Goal: Transaction & Acquisition: Book appointment/travel/reservation

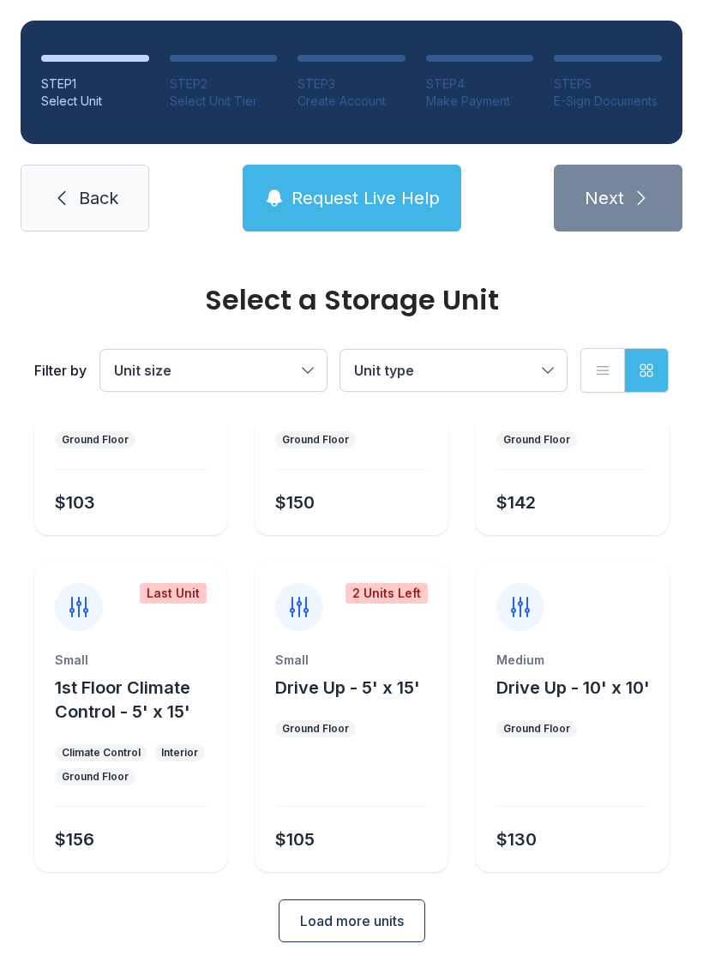
scroll to position [204, 0]
click at [638, 871] on div "Medium Drive Up - 10' x 10' Ground Floor $130" at bounding box center [572, 763] width 193 height 220
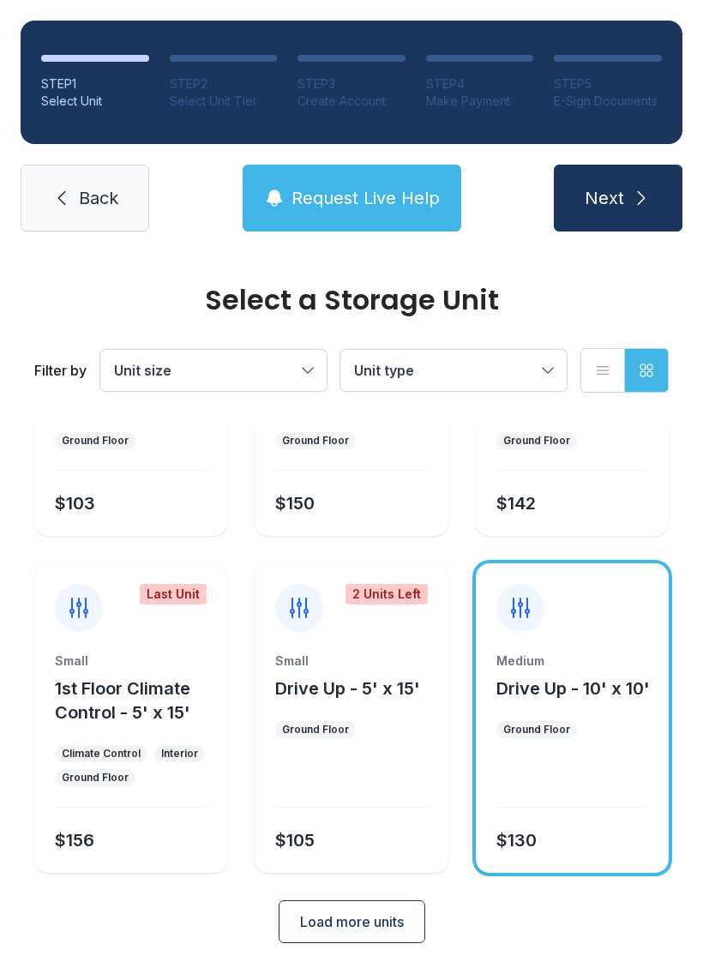
click at [407, 789] on div at bounding box center [351, 783] width 152 height 49
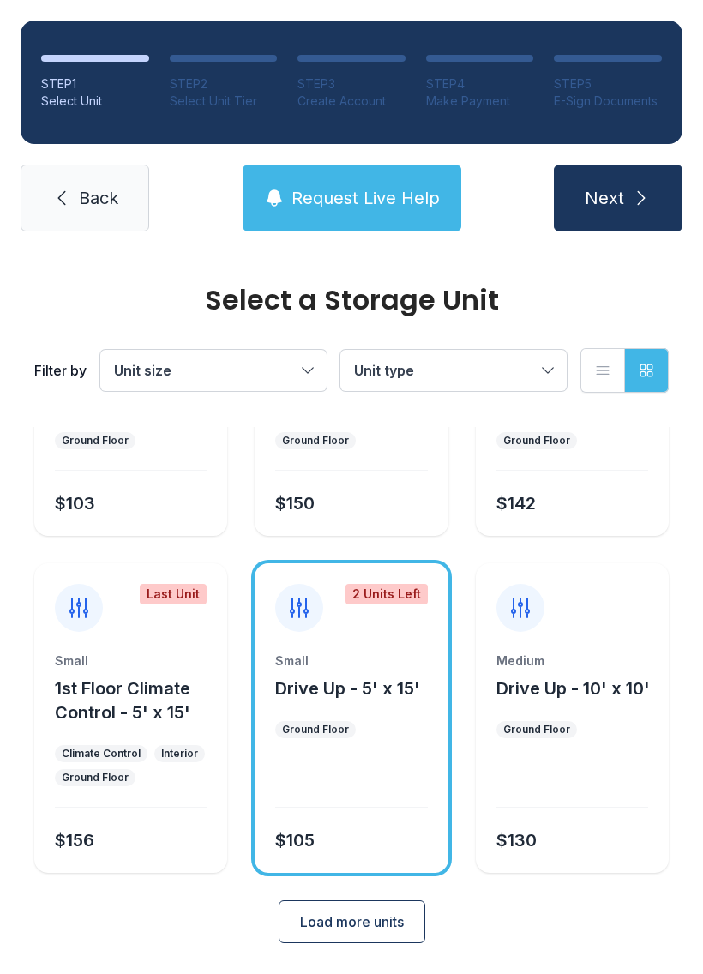
click at [654, 665] on div "Medium Drive Up - 10' x 10' Ground Floor $130" at bounding box center [572, 763] width 193 height 220
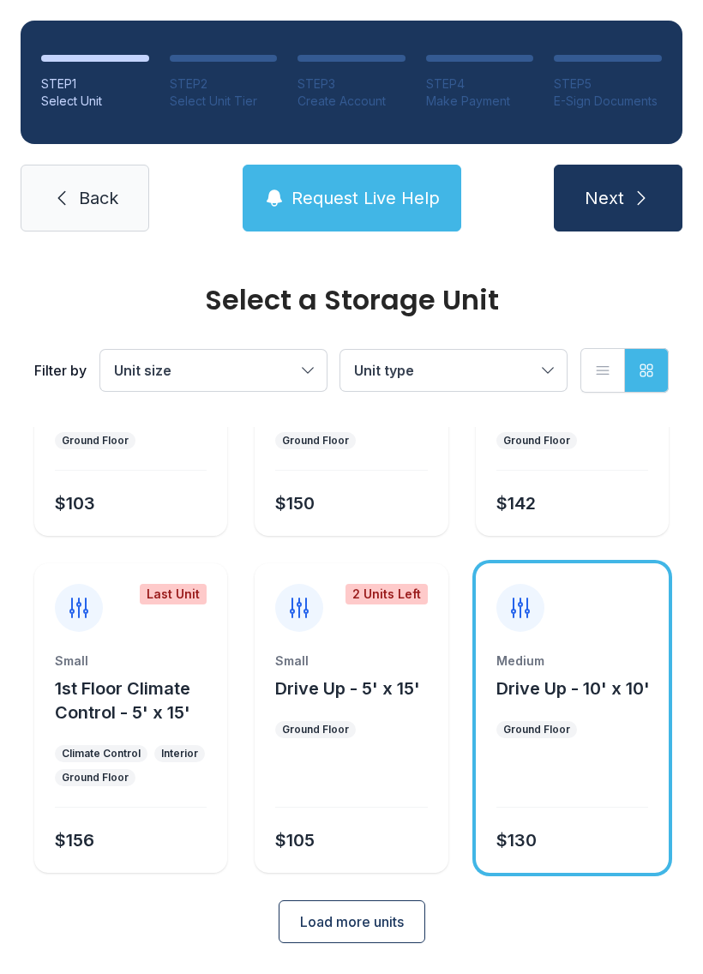
click at [620, 215] on button "Next" at bounding box center [618, 198] width 129 height 67
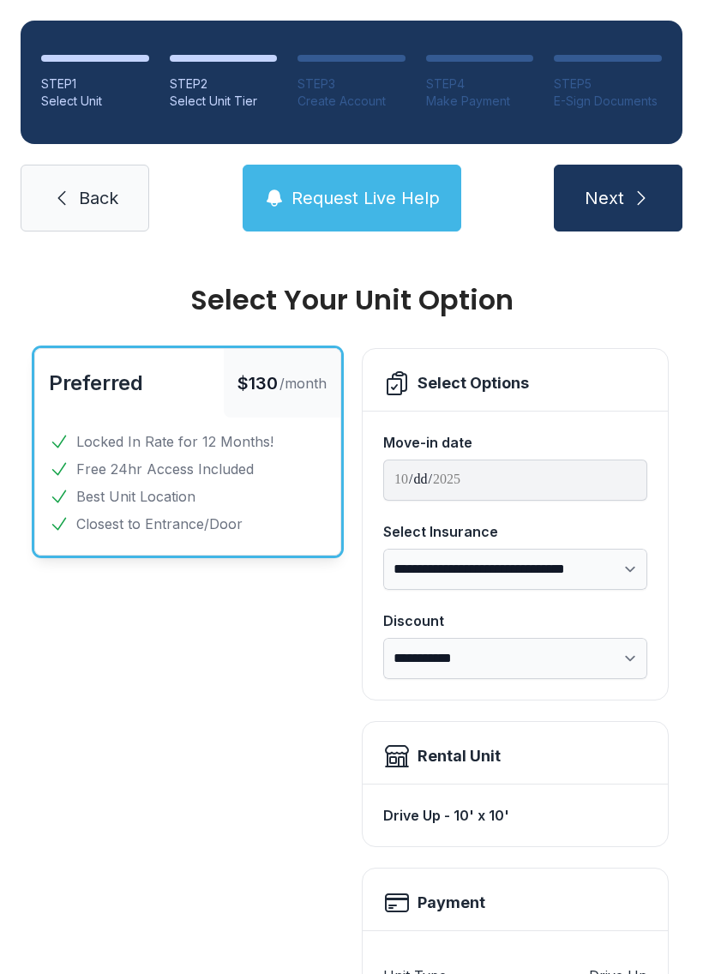
click at [636, 210] on button "Next" at bounding box center [618, 198] width 129 height 67
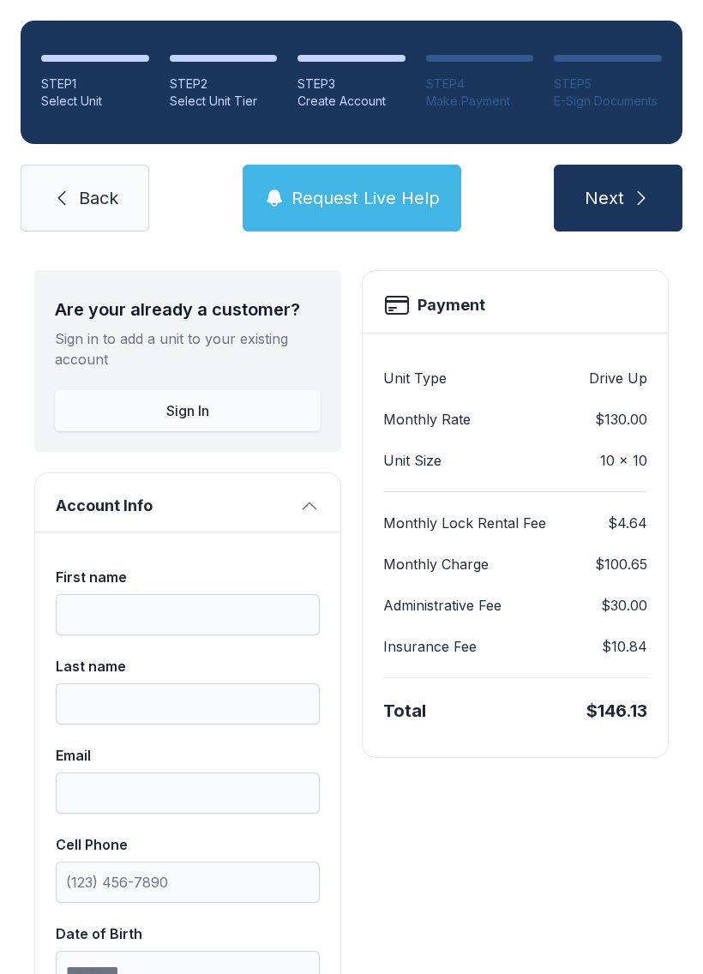
scroll to position [66, 0]
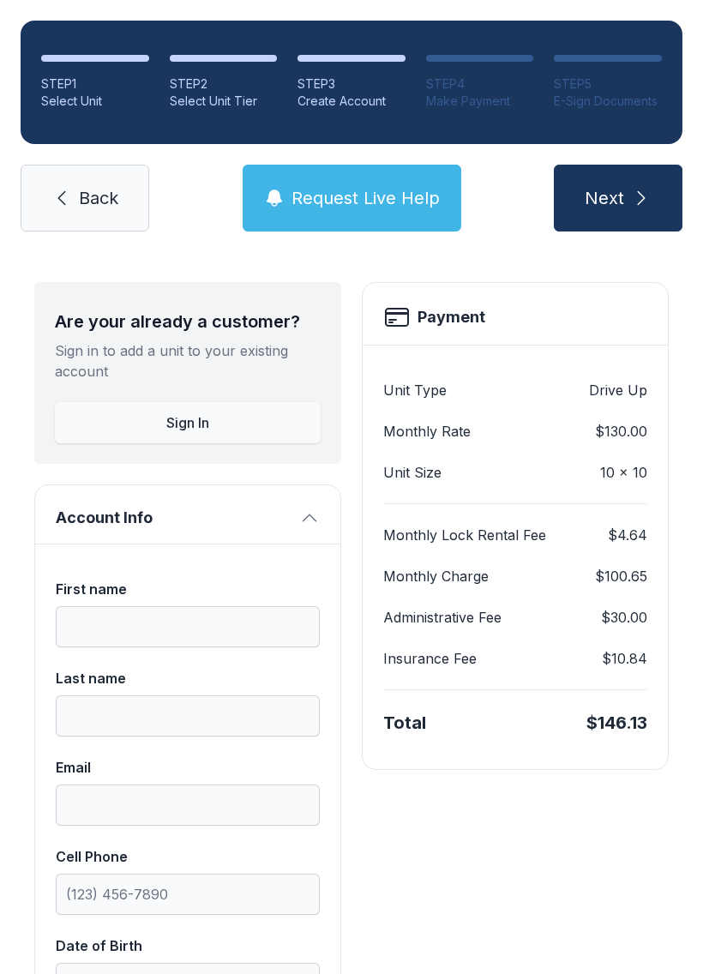
click at [645, 200] on icon "submit" at bounding box center [641, 198] width 21 height 21
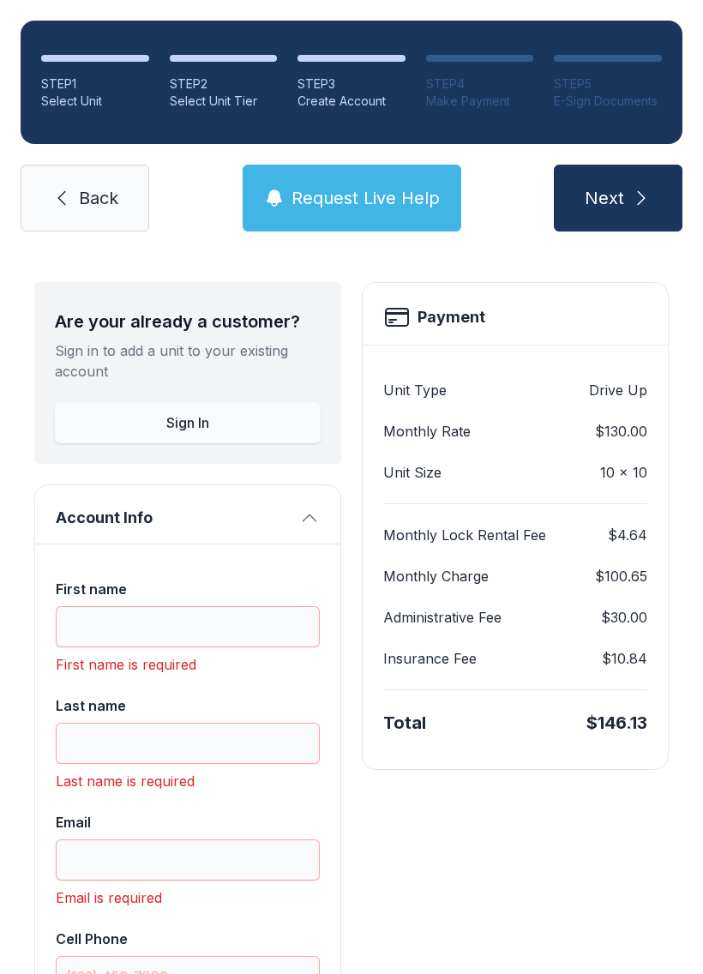
click at [111, 181] on link "Back" at bounding box center [85, 198] width 129 height 67
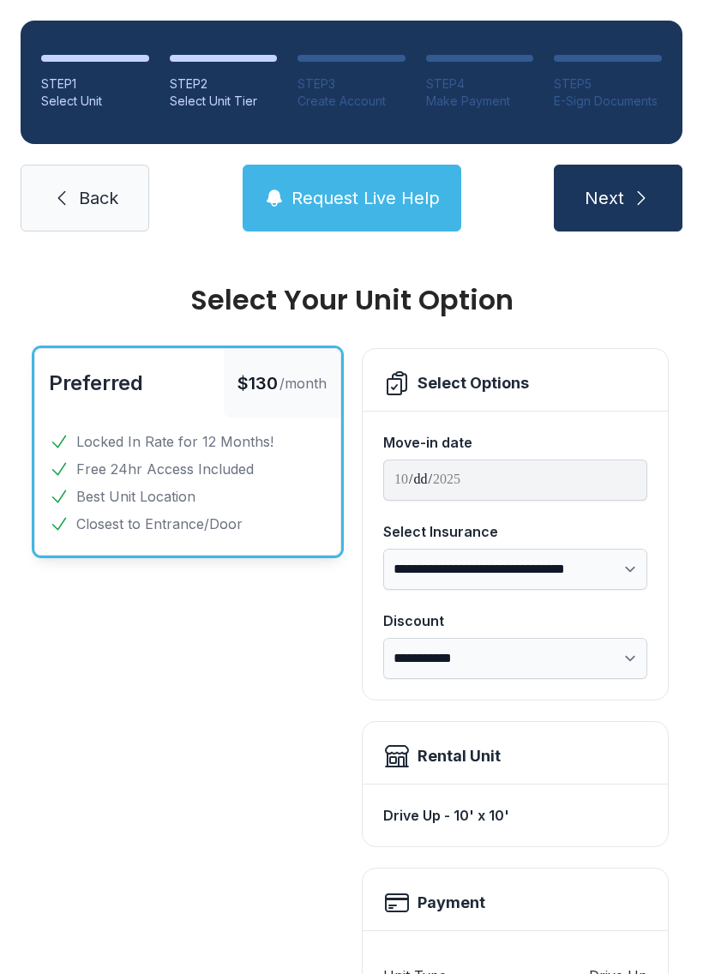
click at [631, 193] on icon "submit" at bounding box center [641, 198] width 21 height 21
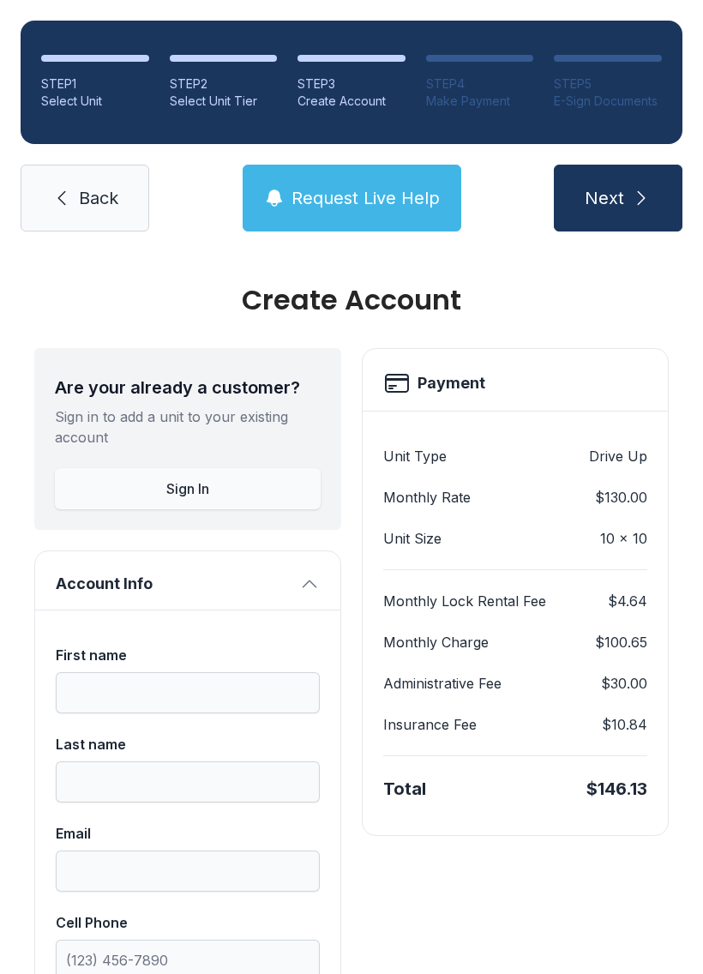
click at [490, 83] on div "STEP 4" at bounding box center [480, 83] width 108 height 17
click at [69, 193] on icon at bounding box center [61, 198] width 21 height 21
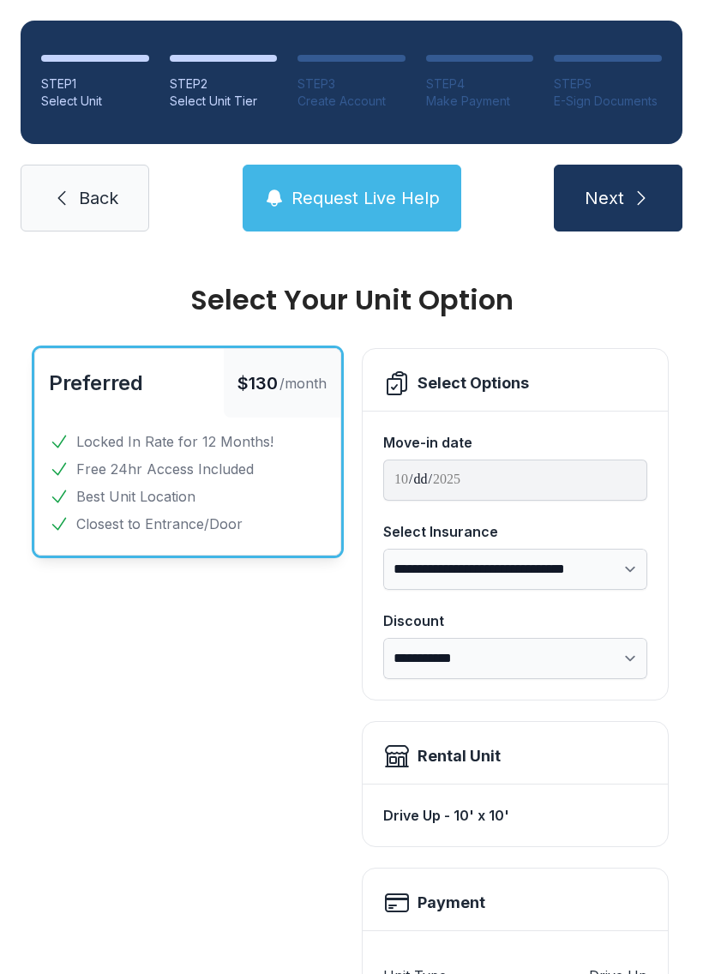
click at [76, 198] on link "Back" at bounding box center [85, 198] width 129 height 67
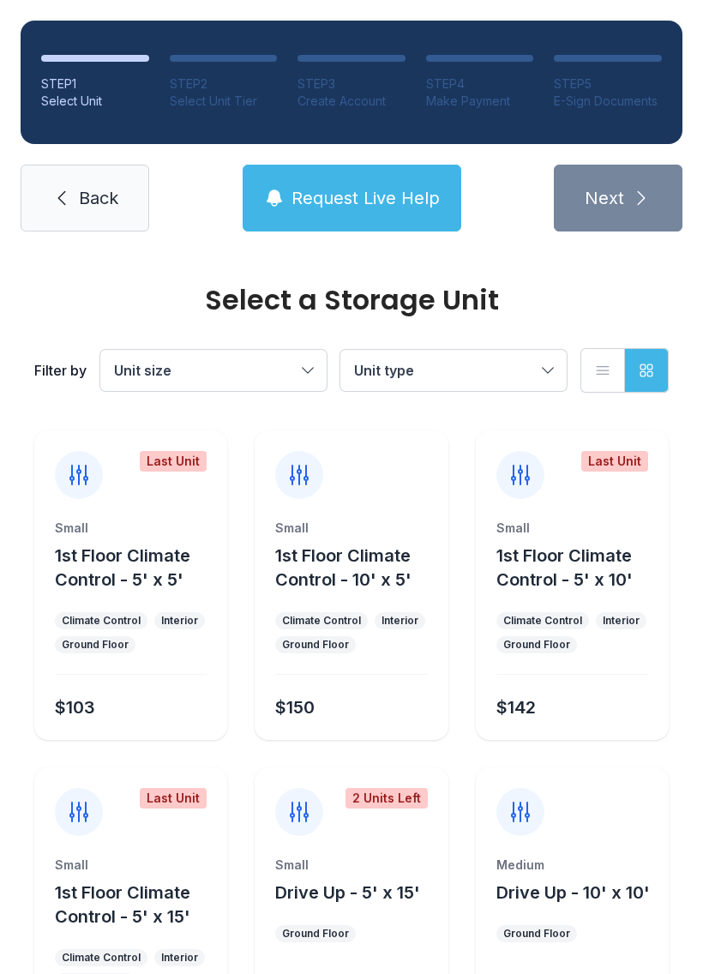
click at [224, 87] on div "STEP 2" at bounding box center [224, 83] width 108 height 17
click at [78, 184] on link "Back" at bounding box center [85, 198] width 129 height 67
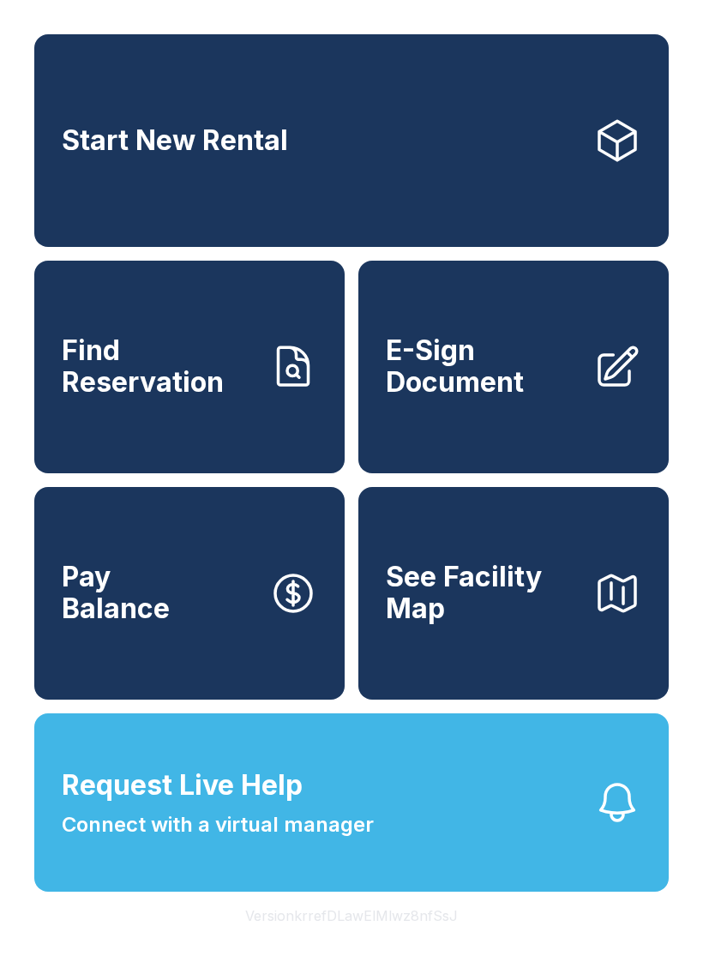
click at [511, 395] on span "E-Sign Document" at bounding box center [483, 366] width 194 height 63
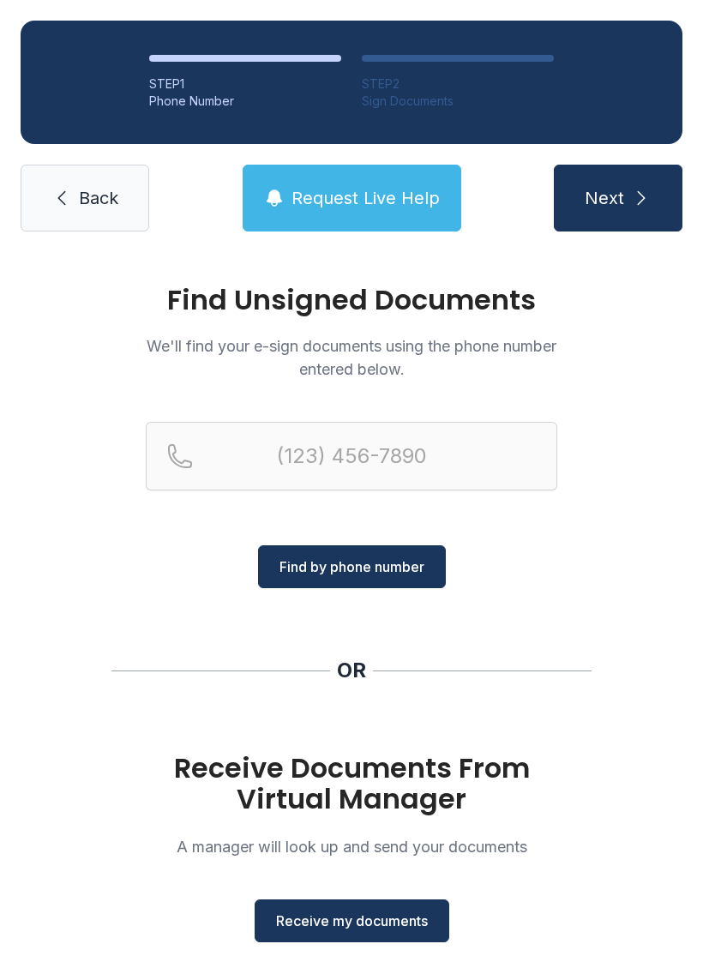
click at [367, 926] on span "Receive my documents" at bounding box center [352, 921] width 152 height 21
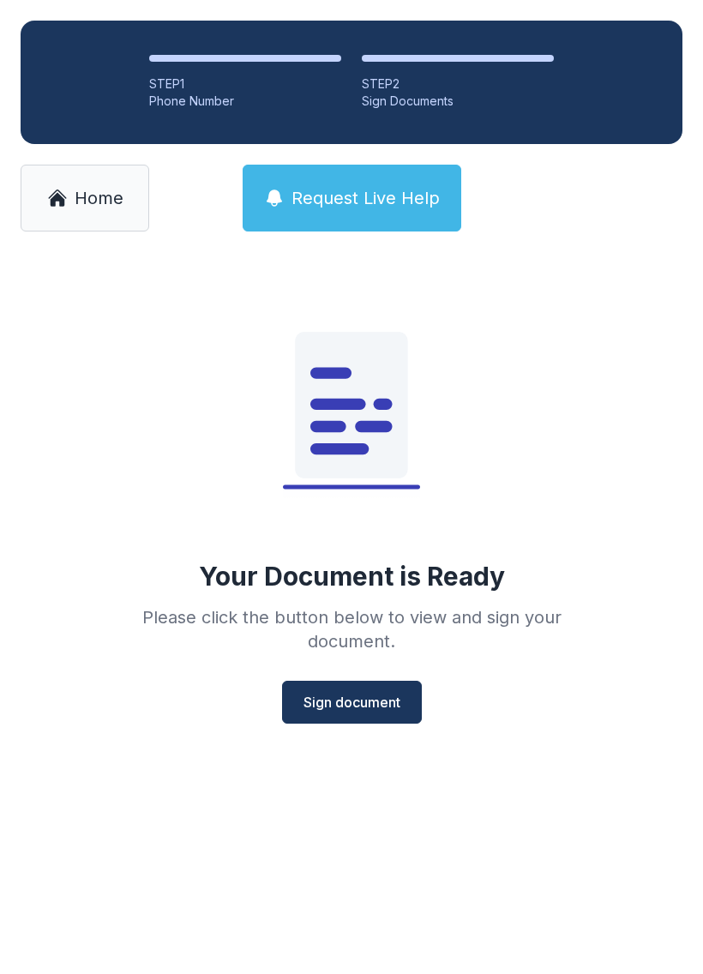
click at [372, 700] on span "Sign document" at bounding box center [352, 702] width 97 height 21
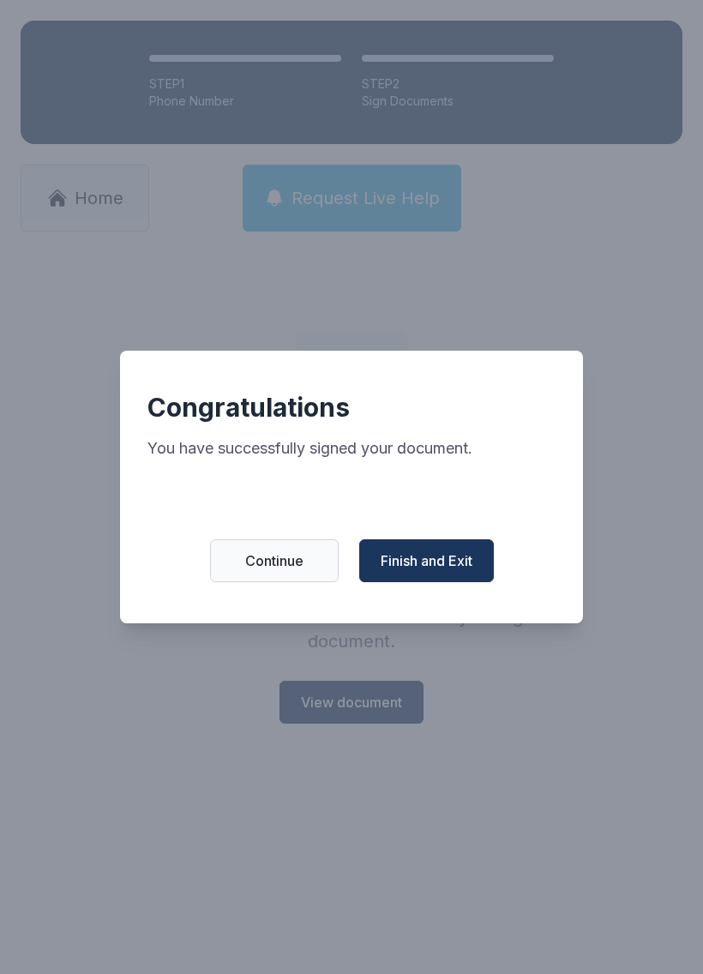
click at [428, 571] on span "Finish and Exit" at bounding box center [427, 561] width 92 height 21
